Goal: Information Seeking & Learning: Compare options

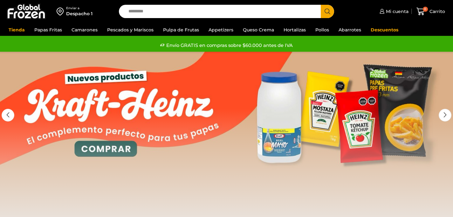
click at [286, 100] on div at bounding box center [226, 147] width 453 height 191
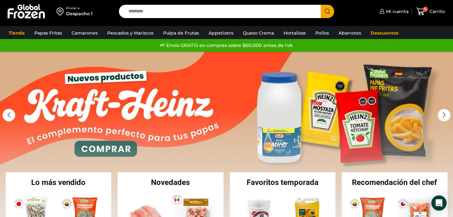
click at [146, 9] on input "Search input" at bounding box center [221, 11] width 193 height 13
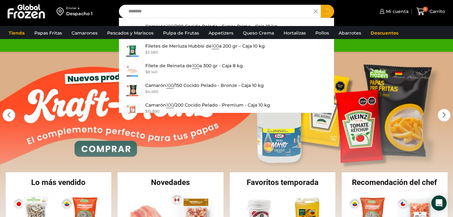
click at [321, 5] on button "Search" at bounding box center [327, 11] width 13 height 13
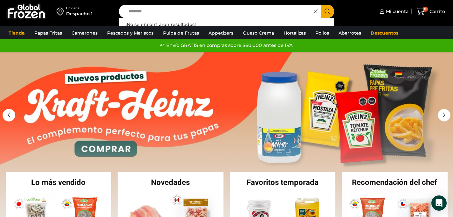
click at [183, 11] on input "********" at bounding box center [218, 11] width 186 height 13
type input "*******"
click at [321, 5] on button "Search" at bounding box center [327, 11] width 13 height 13
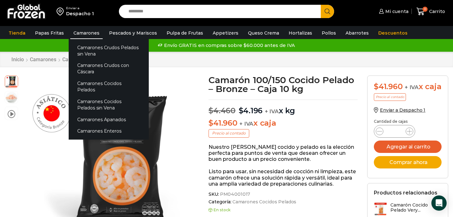
click at [93, 32] on link "Camarones" at bounding box center [86, 33] width 32 height 12
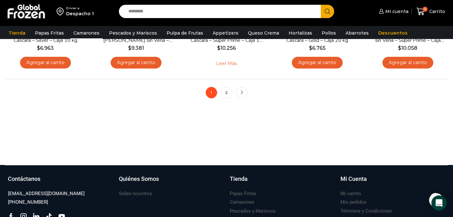
scroll to position [573, 0]
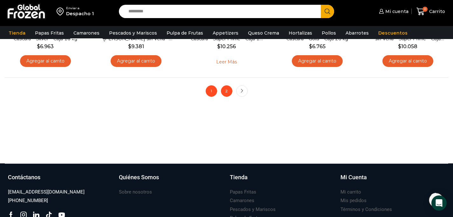
click at [221, 91] on link "2" at bounding box center [226, 91] width 11 height 11
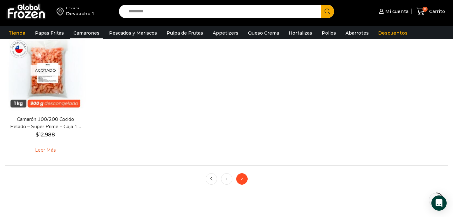
scroll to position [208, 0]
click at [225, 175] on link "1" at bounding box center [226, 178] width 11 height 11
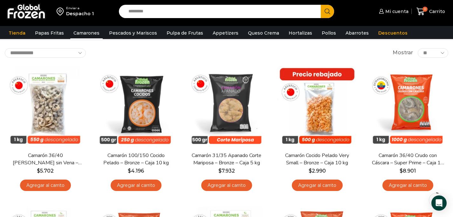
scroll to position [33, 0]
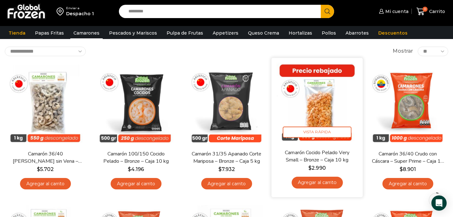
click at [310, 118] on img at bounding box center [317, 104] width 82 height 82
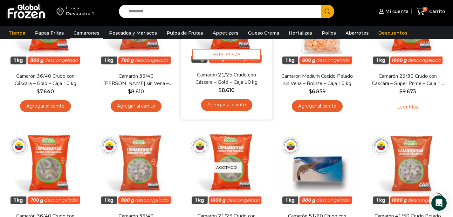
scroll to position [376, 0]
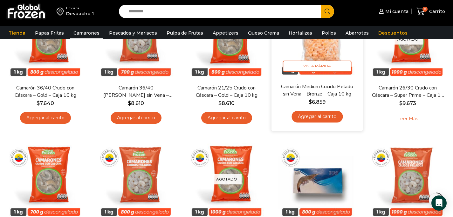
click at [319, 50] on img at bounding box center [317, 38] width 82 height 82
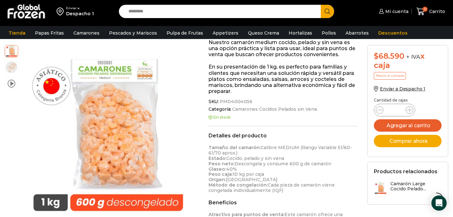
scroll to position [119, 0]
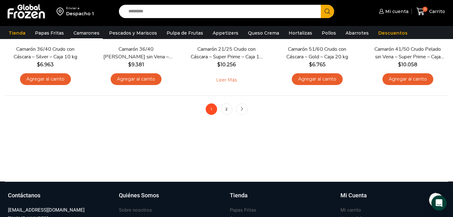
scroll to position [556, 0]
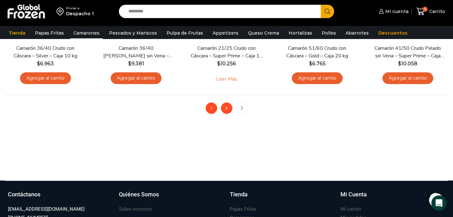
click at [227, 108] on link "2" at bounding box center [226, 108] width 11 height 11
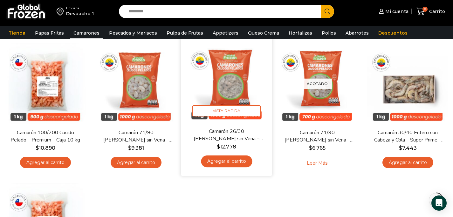
scroll to position [53, 0]
